Goal: Task Accomplishment & Management: Use online tool/utility

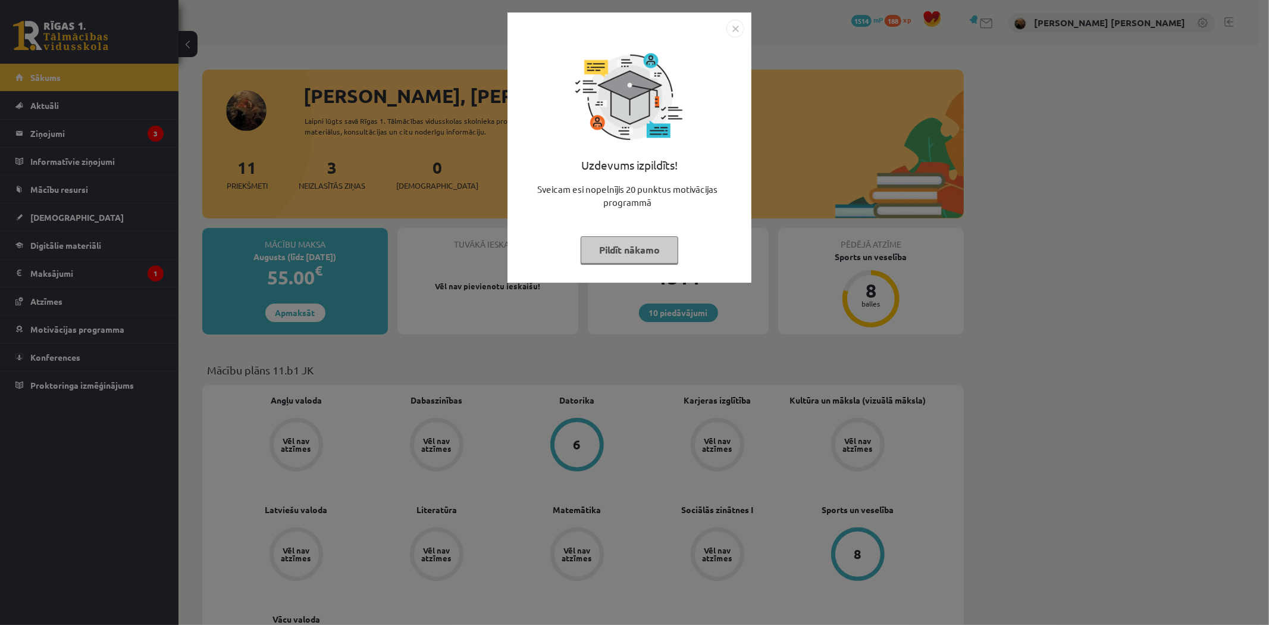
click at [635, 253] on button "Pildīt nākamo" at bounding box center [630, 249] width 98 height 27
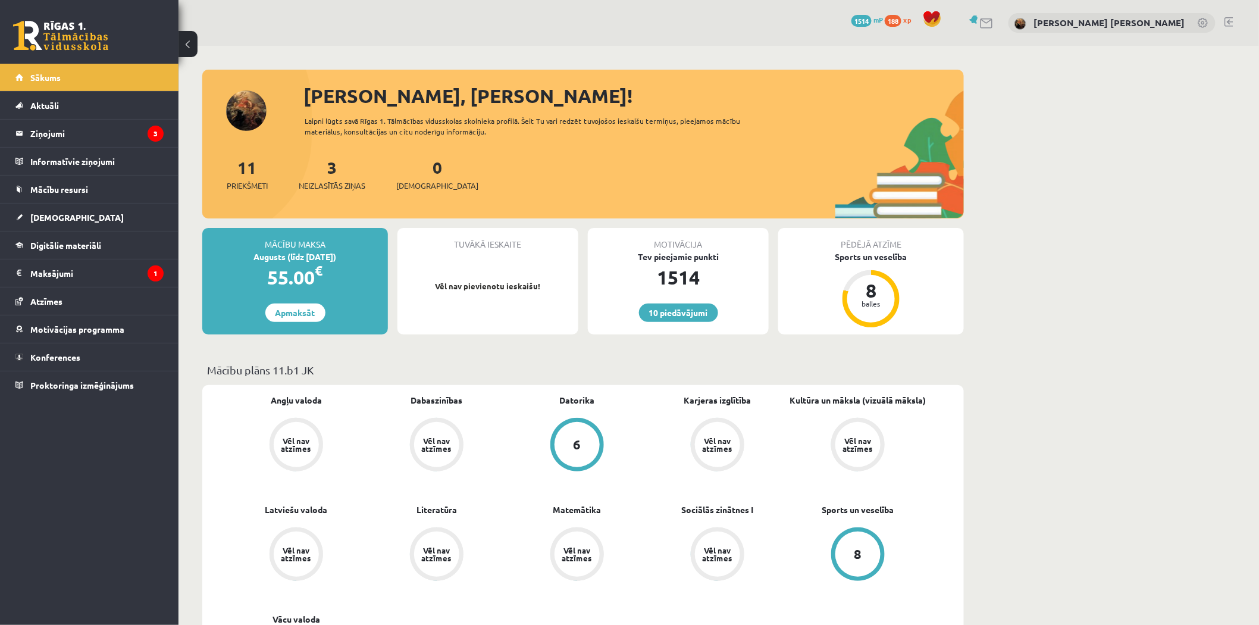
scroll to position [418, 0]
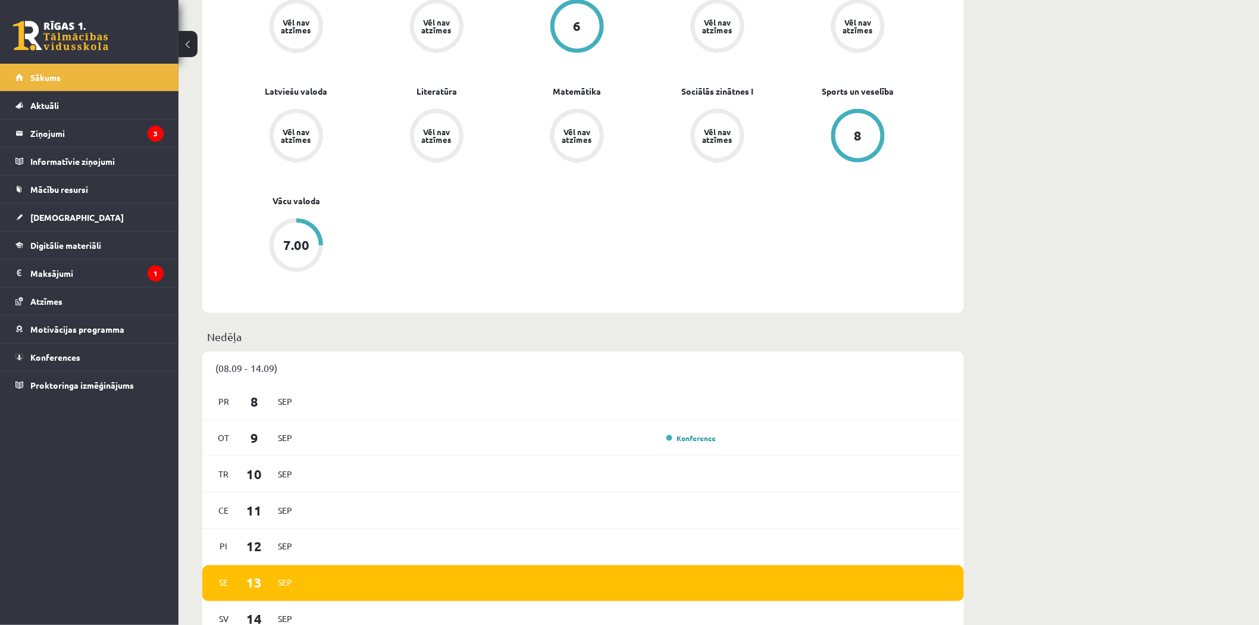
drag, startPoint x: 299, startPoint y: 201, endPoint x: 293, endPoint y: 240, distance: 39.0
click at [299, 201] on link "Vācu valoda" at bounding box center [297, 201] width 48 height 12
click at [293, 240] on div "7.00" at bounding box center [296, 245] width 26 height 13
click at [294, 245] on div "7.00" at bounding box center [296, 245] width 26 height 13
click at [293, 240] on div "7.00" at bounding box center [296, 245] width 26 height 13
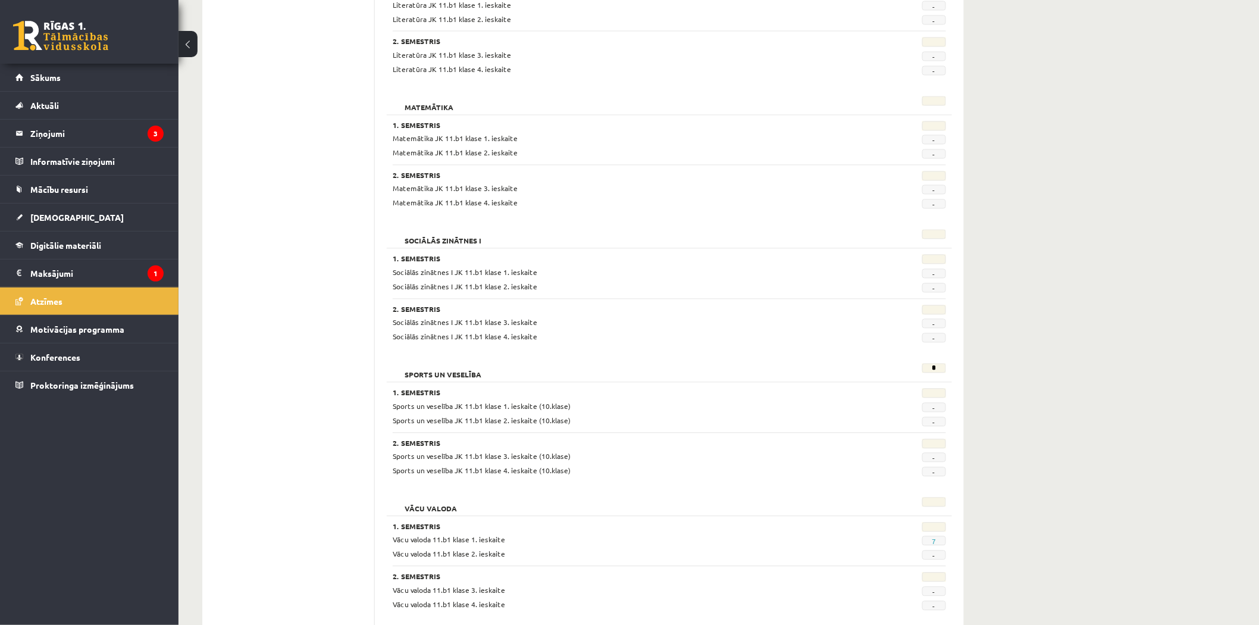
scroll to position [938, 0]
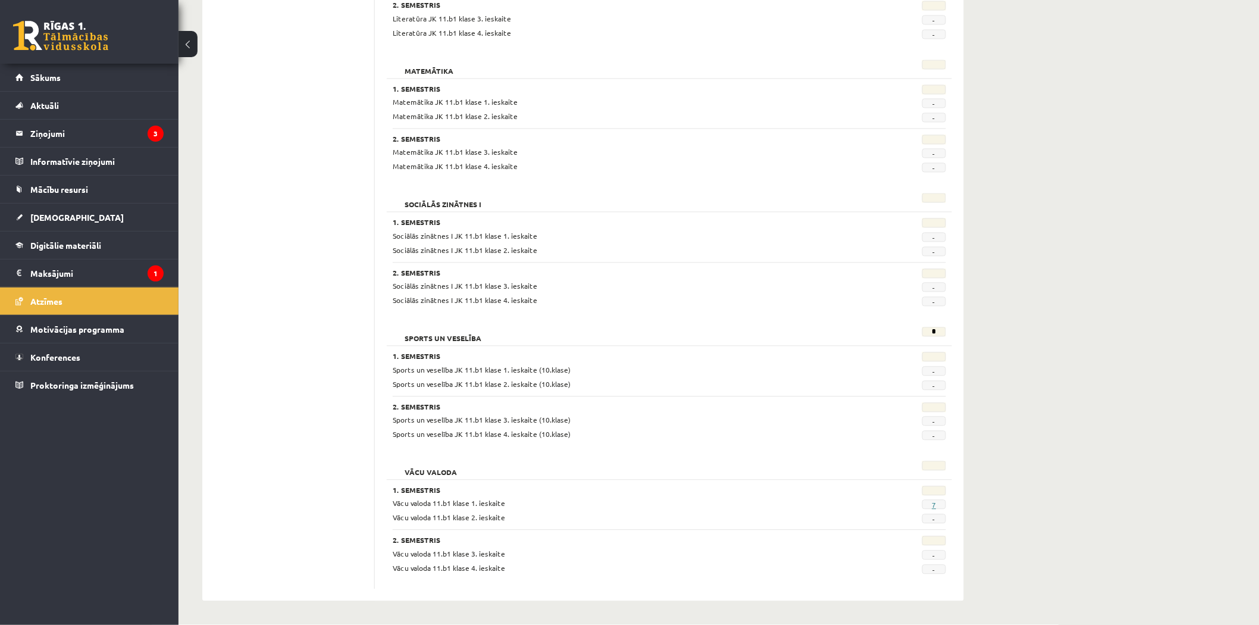
click at [935, 506] on link "7" at bounding box center [934, 505] width 4 height 10
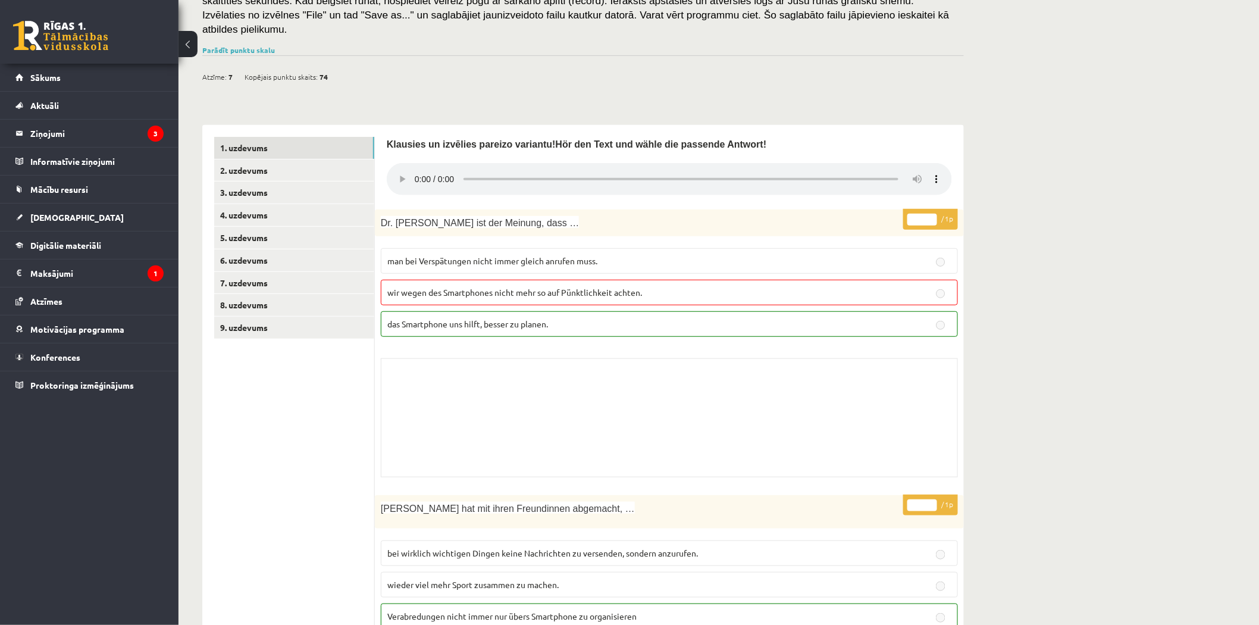
scroll to position [194, 0]
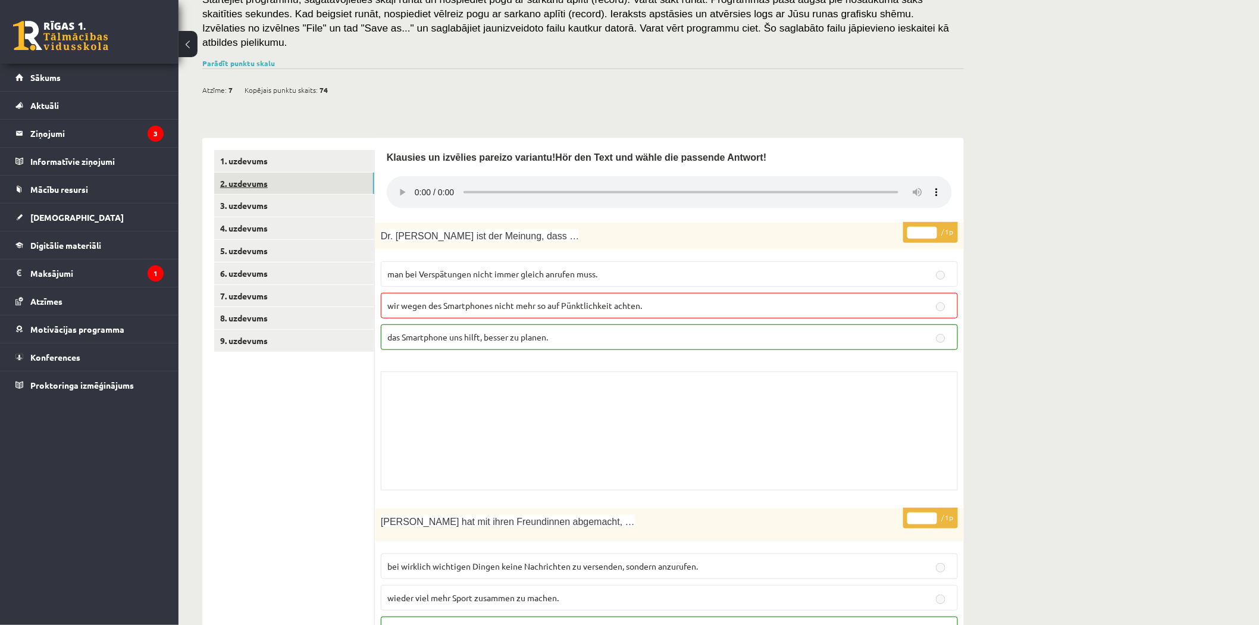
click at [254, 173] on link "2. uzdevums" at bounding box center [294, 184] width 160 height 22
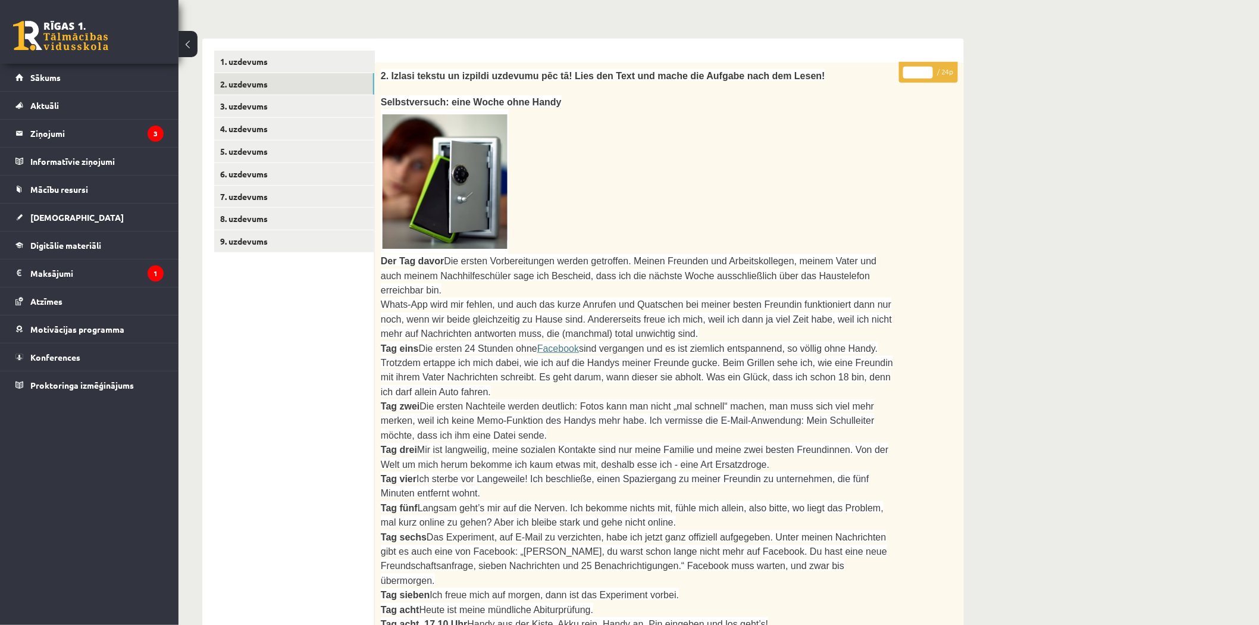
scroll to position [289, 0]
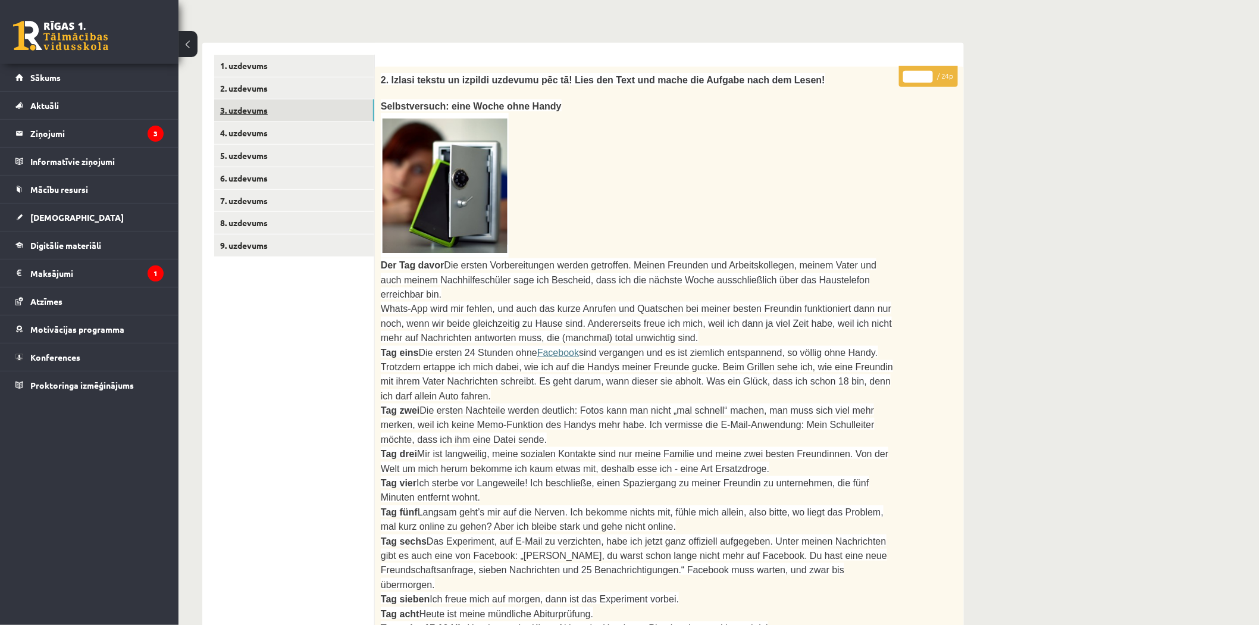
click at [235, 99] on link "3. uzdevums" at bounding box center [294, 110] width 160 height 22
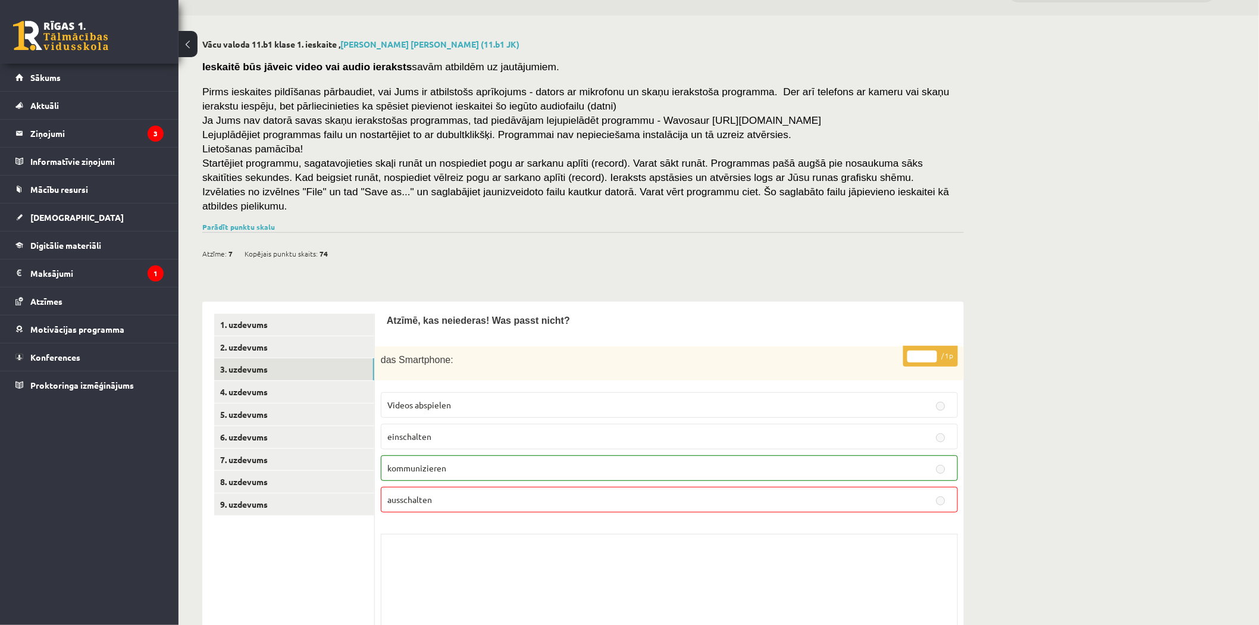
scroll to position [0, 0]
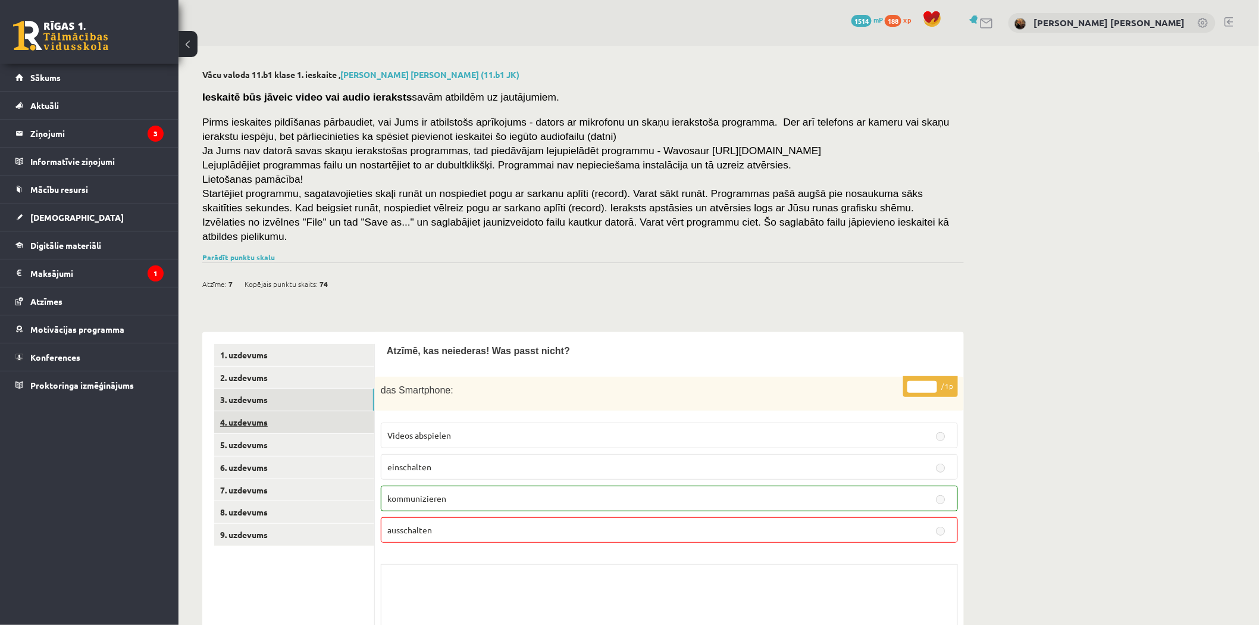
click at [293, 412] on link "4. uzdevums" at bounding box center [294, 422] width 160 height 22
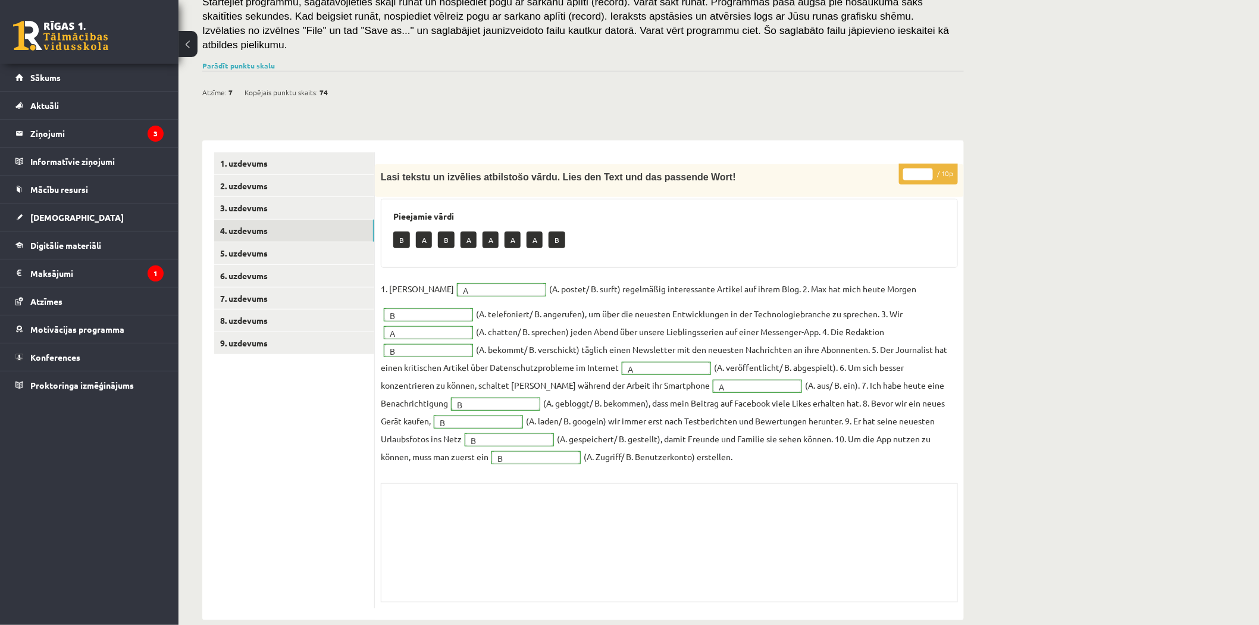
scroll to position [196, 0]
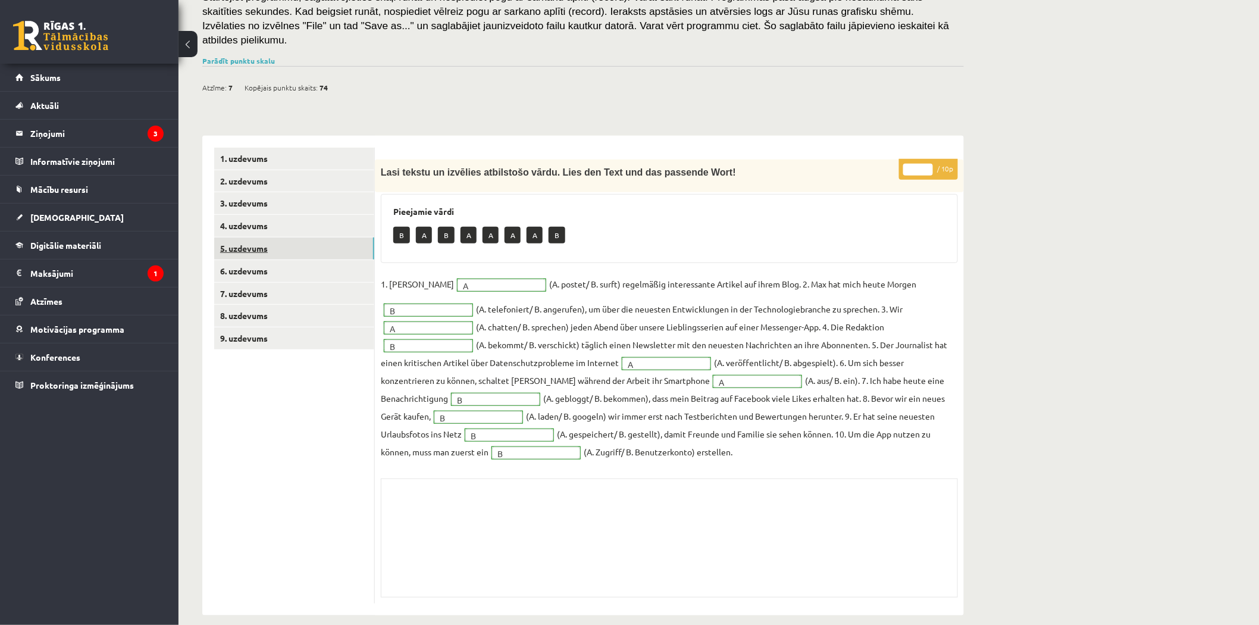
click at [276, 237] on link "5. uzdevums" at bounding box center [294, 248] width 160 height 22
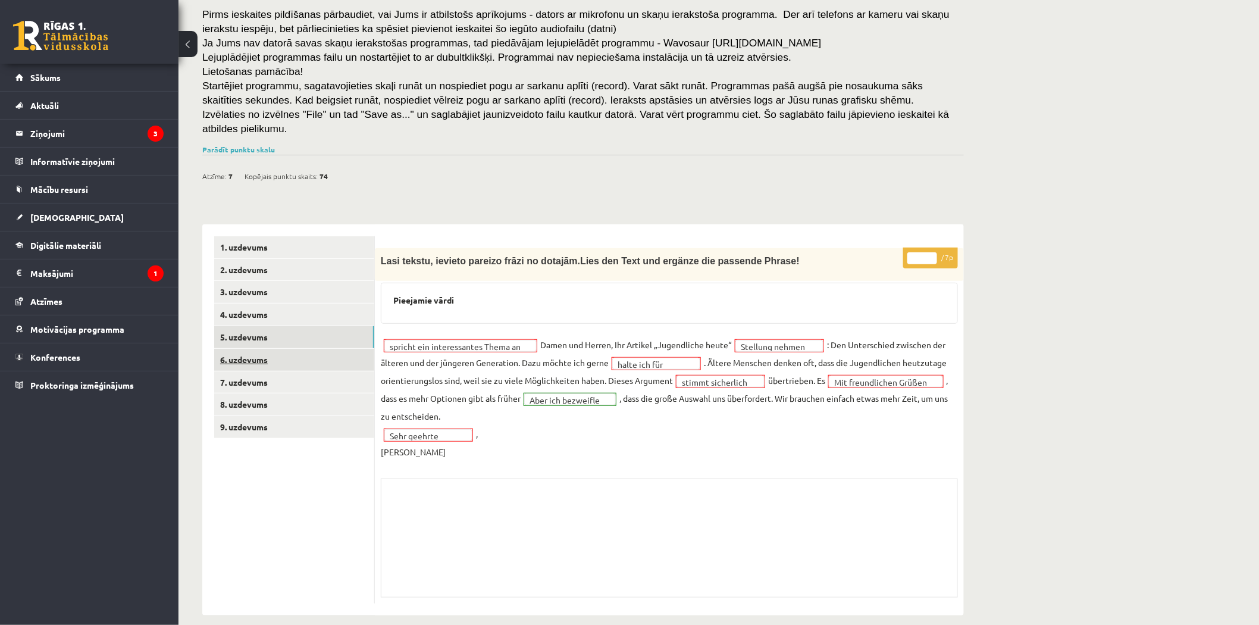
click at [272, 349] on link "6. uzdevums" at bounding box center [294, 360] width 160 height 22
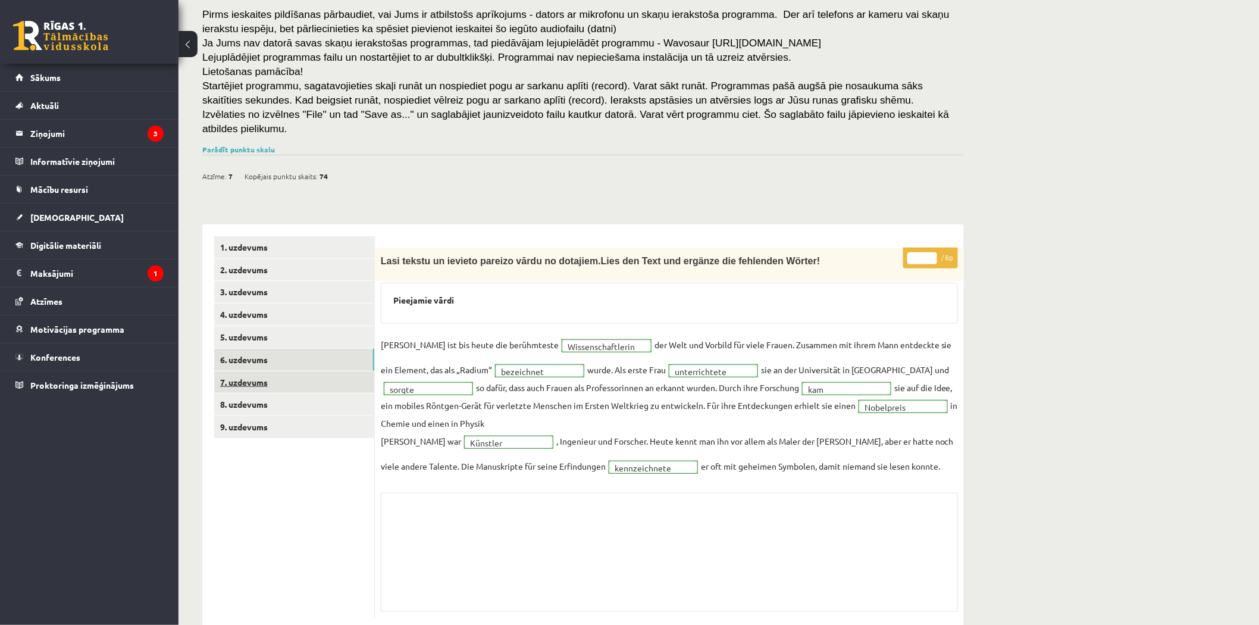
click at [258, 371] on link "7. uzdevums" at bounding box center [294, 382] width 160 height 22
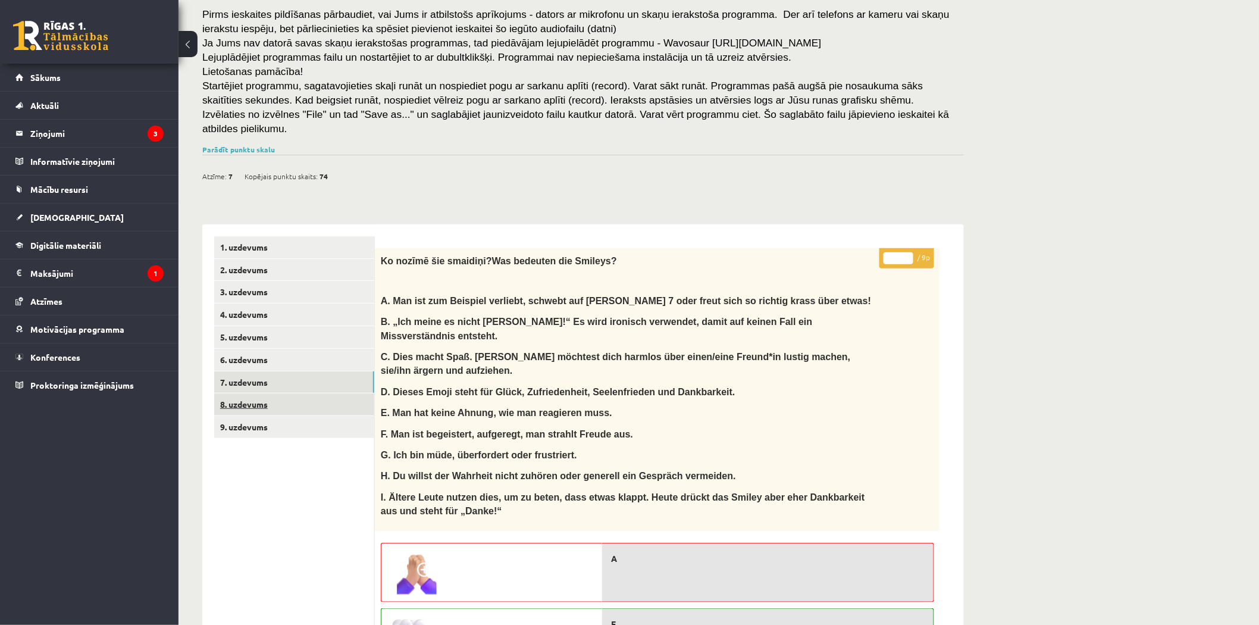
click at [240, 393] on link "8. uzdevums" at bounding box center [294, 404] width 160 height 22
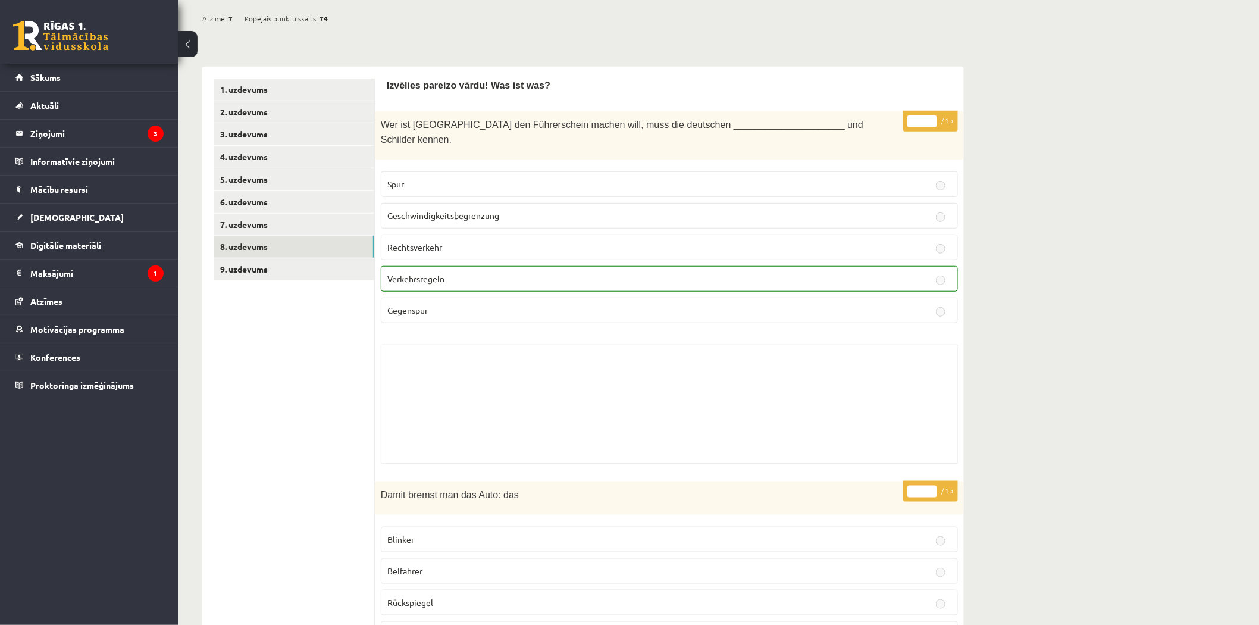
scroll to position [206, 0]
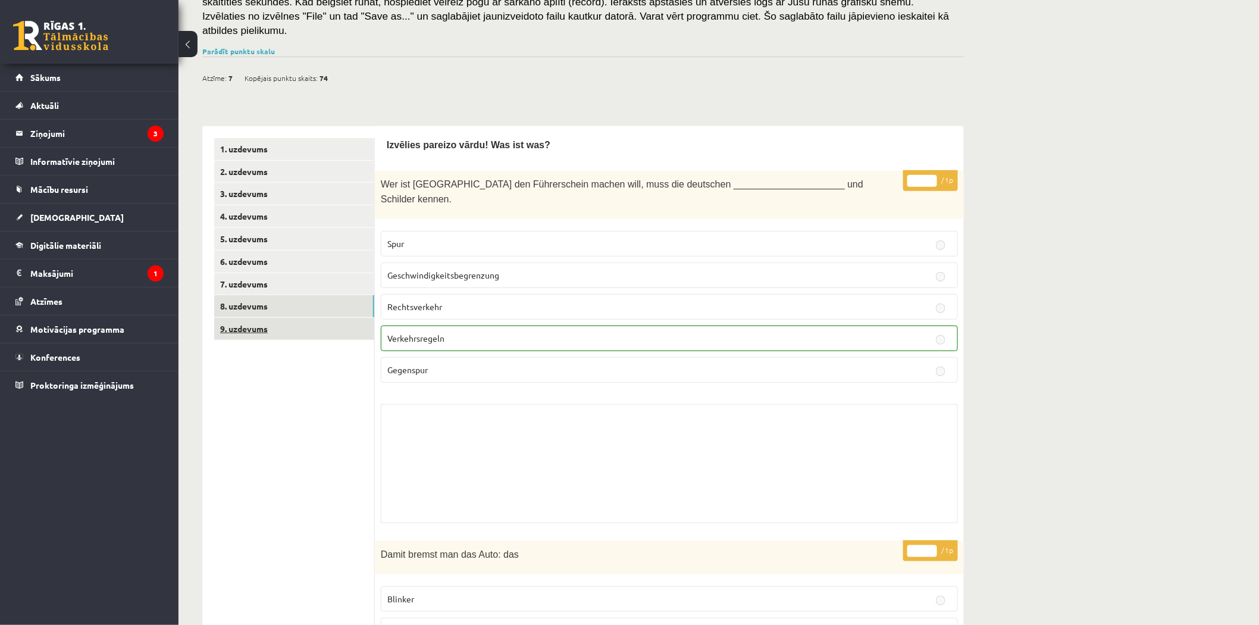
click at [322, 318] on link "9. uzdevums" at bounding box center [294, 329] width 160 height 22
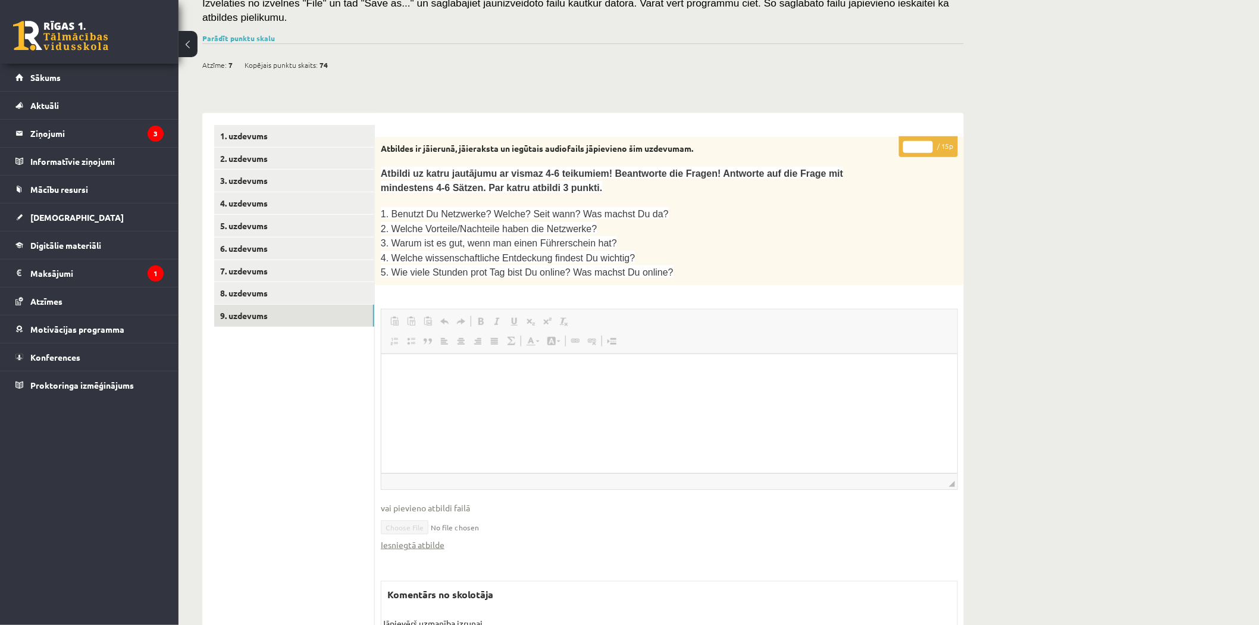
scroll to position [179, 0]
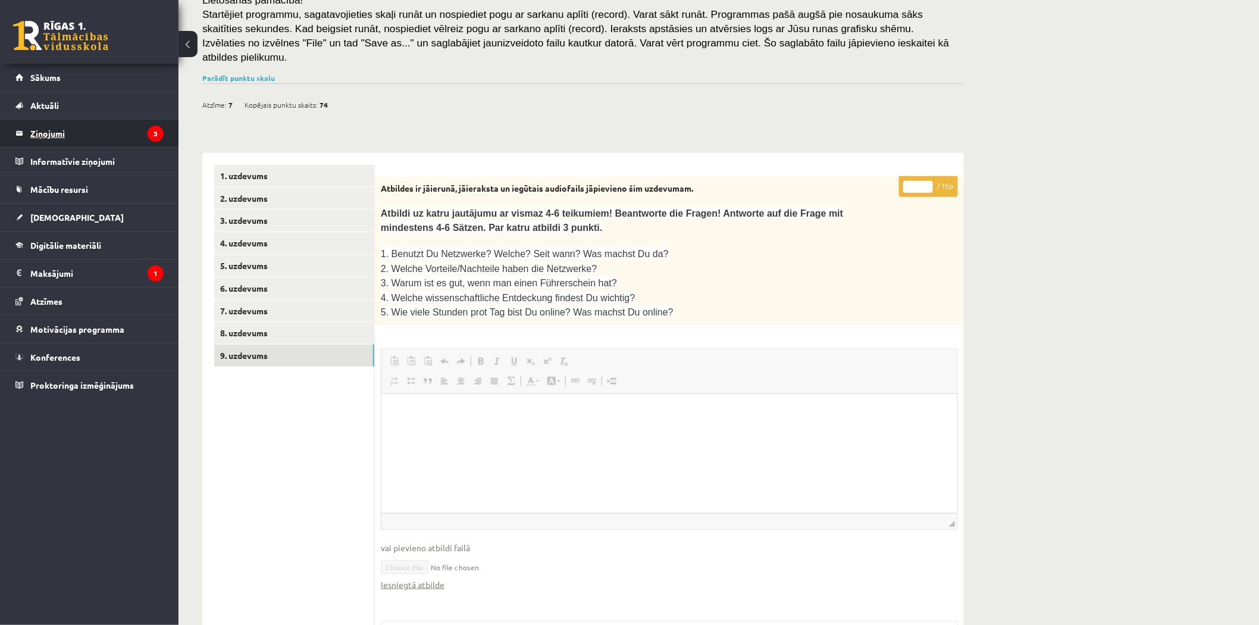
click at [63, 132] on legend "Ziņojumi 3" at bounding box center [96, 133] width 133 height 27
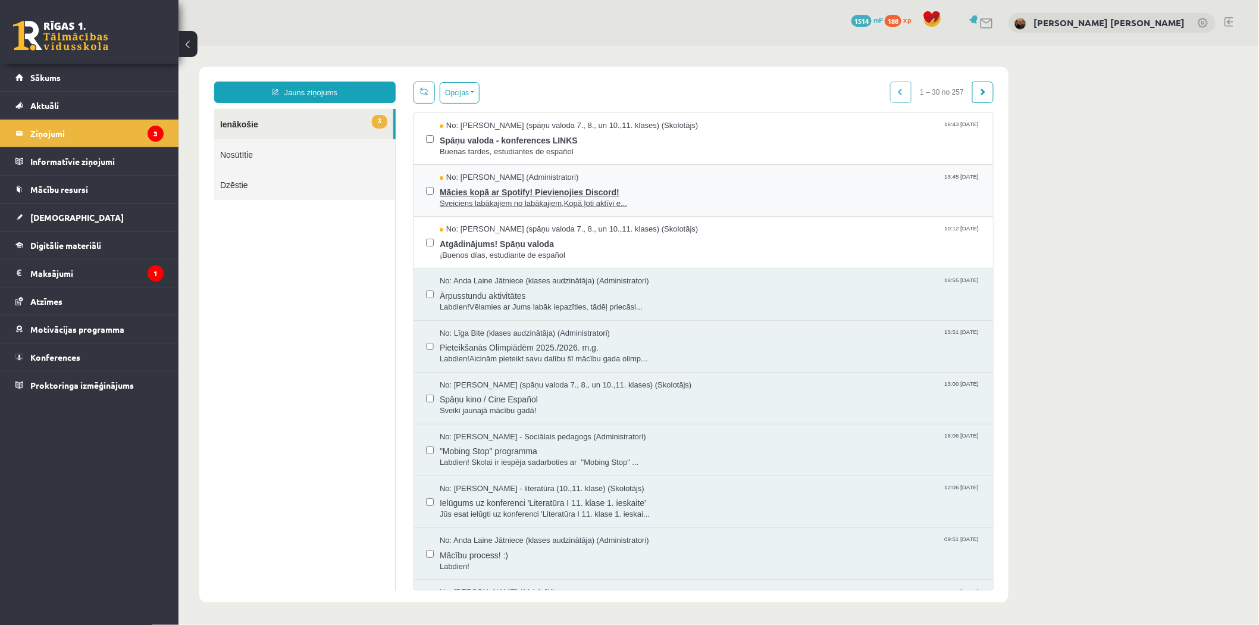
click at [552, 189] on span "Mācies kopā ar Spotify! Pievienojies Discord!" at bounding box center [709, 190] width 541 height 15
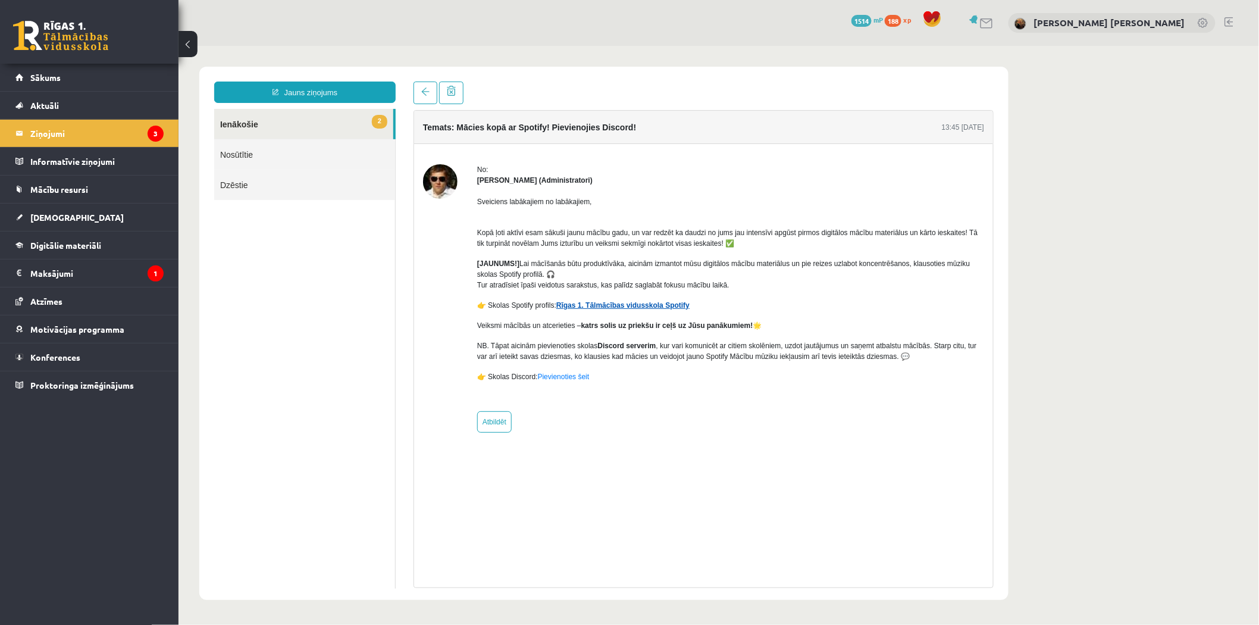
click at [615, 303] on link "Rīgas 1. Tālmācības vidusskola Spotify" at bounding box center [622, 304] width 133 height 8
click at [572, 375] on link "Pievienoties šeit" at bounding box center [563, 376] width 52 height 8
click at [557, 373] on link "Pievienoties šeit" at bounding box center [563, 376] width 52 height 8
click at [58, 269] on legend "Maksājumi 1" at bounding box center [96, 272] width 133 height 27
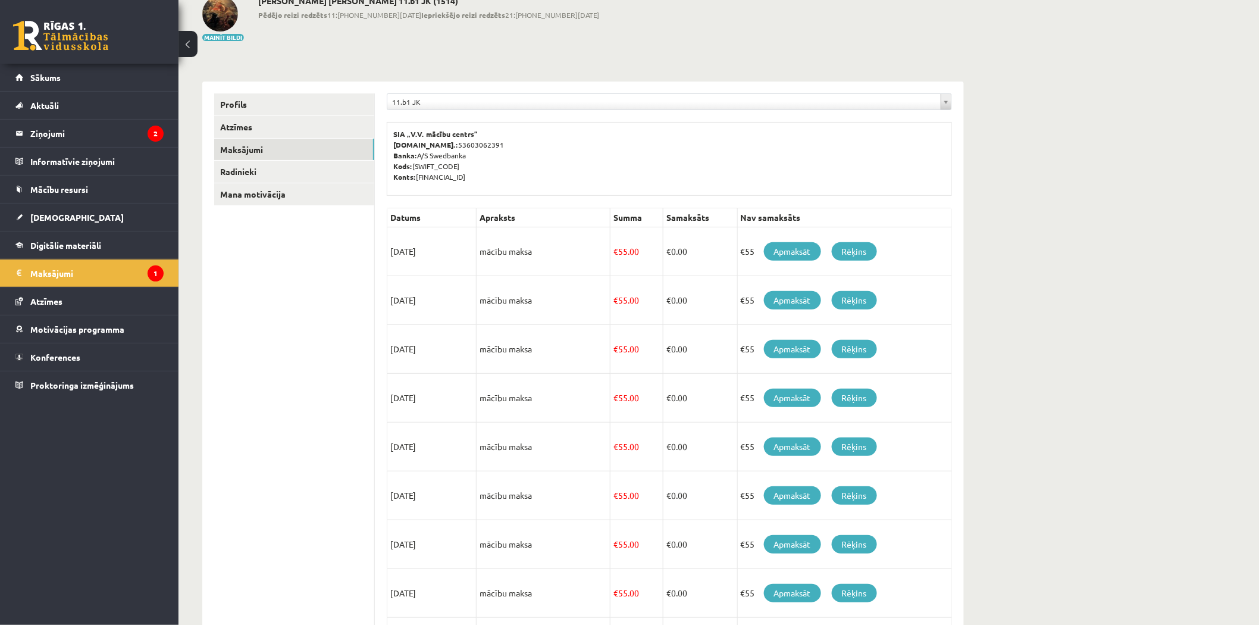
scroll to position [58, 0]
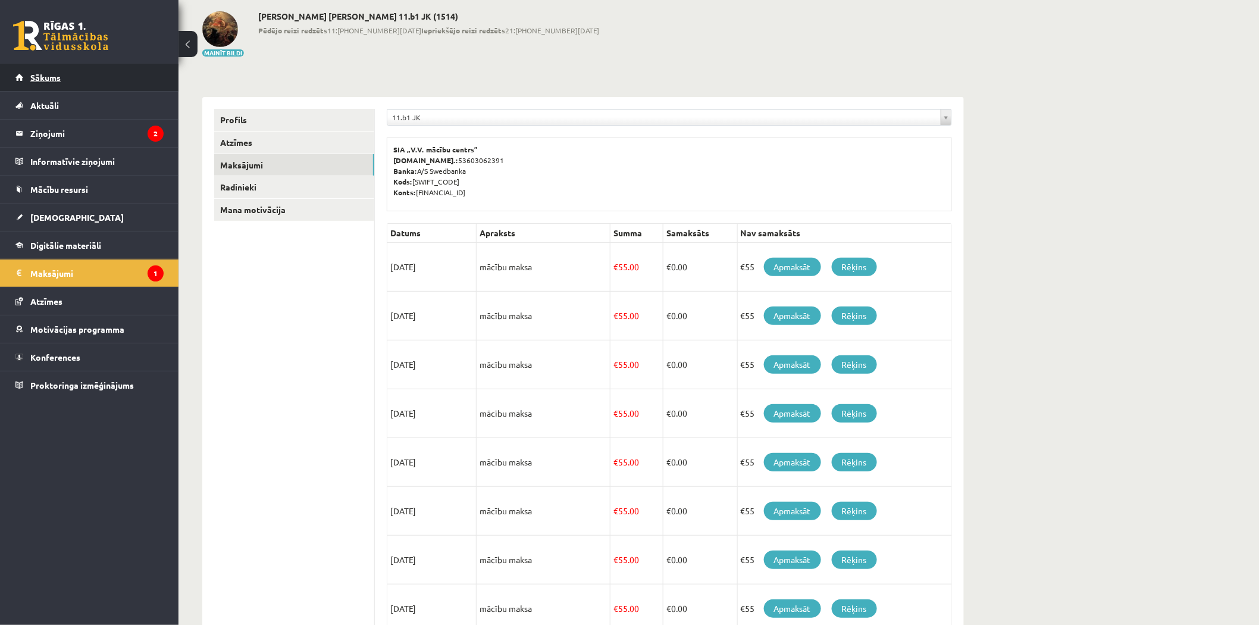
click at [66, 88] on link "Sākums" at bounding box center [89, 77] width 148 height 27
